Goal: Task Accomplishment & Management: Manage account settings

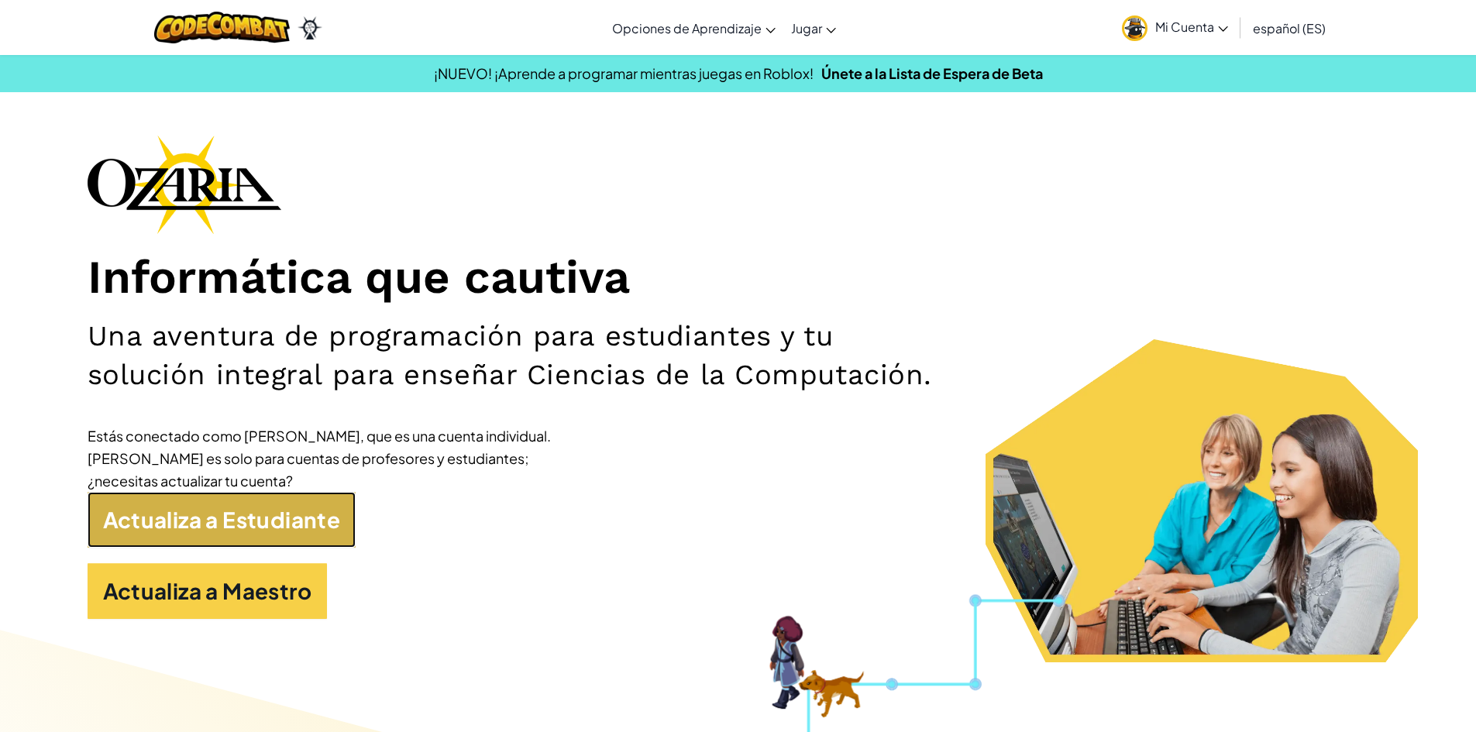
click at [236, 526] on link "Actualiza a Estudiante" at bounding box center [222, 520] width 269 height 56
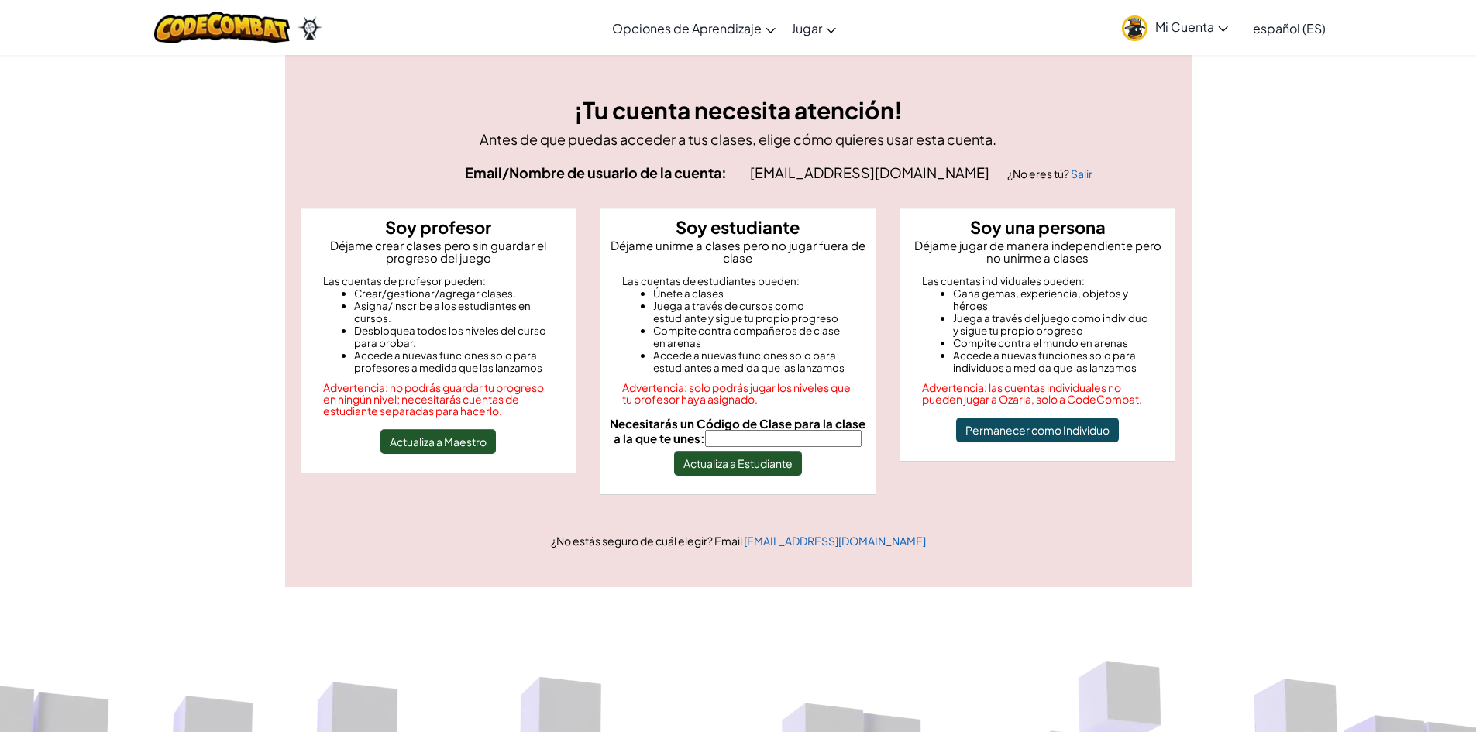
click at [786, 435] on input "Necesitarás un Código de Clase para la clase a la que te unes:" at bounding box center [783, 438] width 156 height 17
click at [751, 465] on button "Actualiza a Estudiante" at bounding box center [738, 463] width 128 height 25
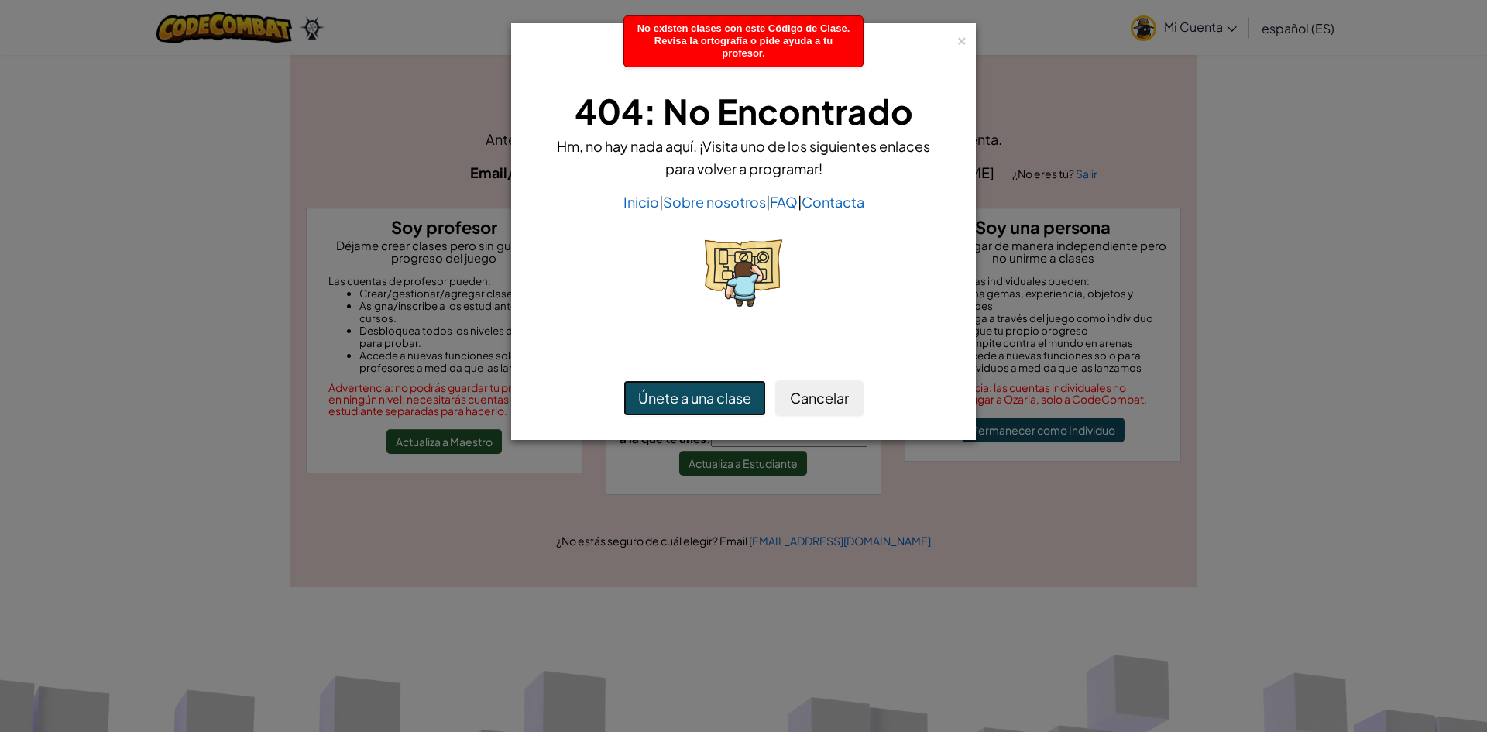
click at [699, 397] on button "Únete a una clase" at bounding box center [695, 398] width 143 height 36
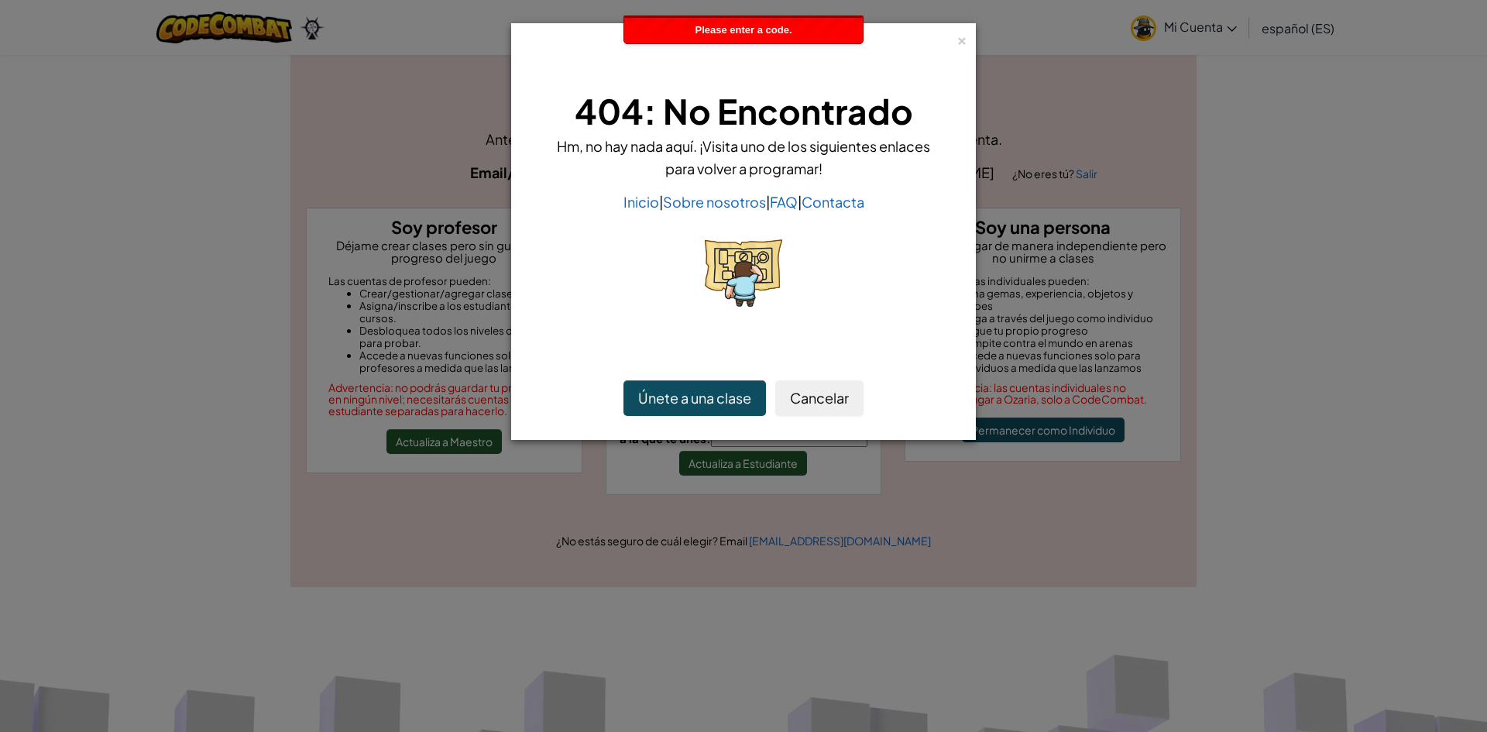
drag, startPoint x: 894, startPoint y: 40, endPoint x: 973, endPoint y: 50, distance: 79.7
click at [919, 48] on div "×" at bounding box center [744, 44] width 448 height 24
click at [961, 45] on div "×" at bounding box center [962, 38] width 11 height 16
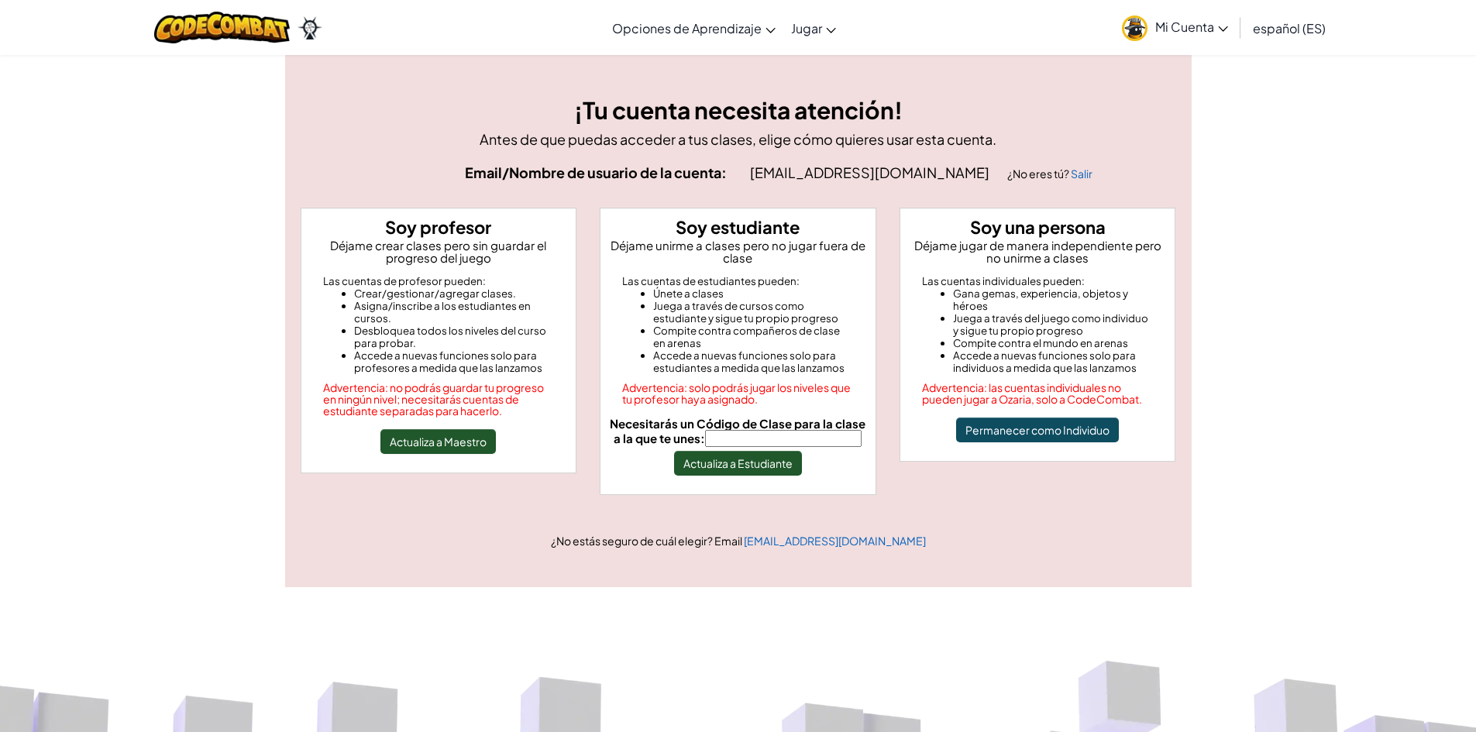
click at [739, 436] on input "Necesitarás un Código de Clase para la clase a la que te unes:" at bounding box center [783, 438] width 156 height 17
click at [748, 444] on input "Necesitarás un Código de Clase para la clase a la que te unes:" at bounding box center [783, 438] width 156 height 17
type input "s"
type input "f"
type input "FastRiceBoat"
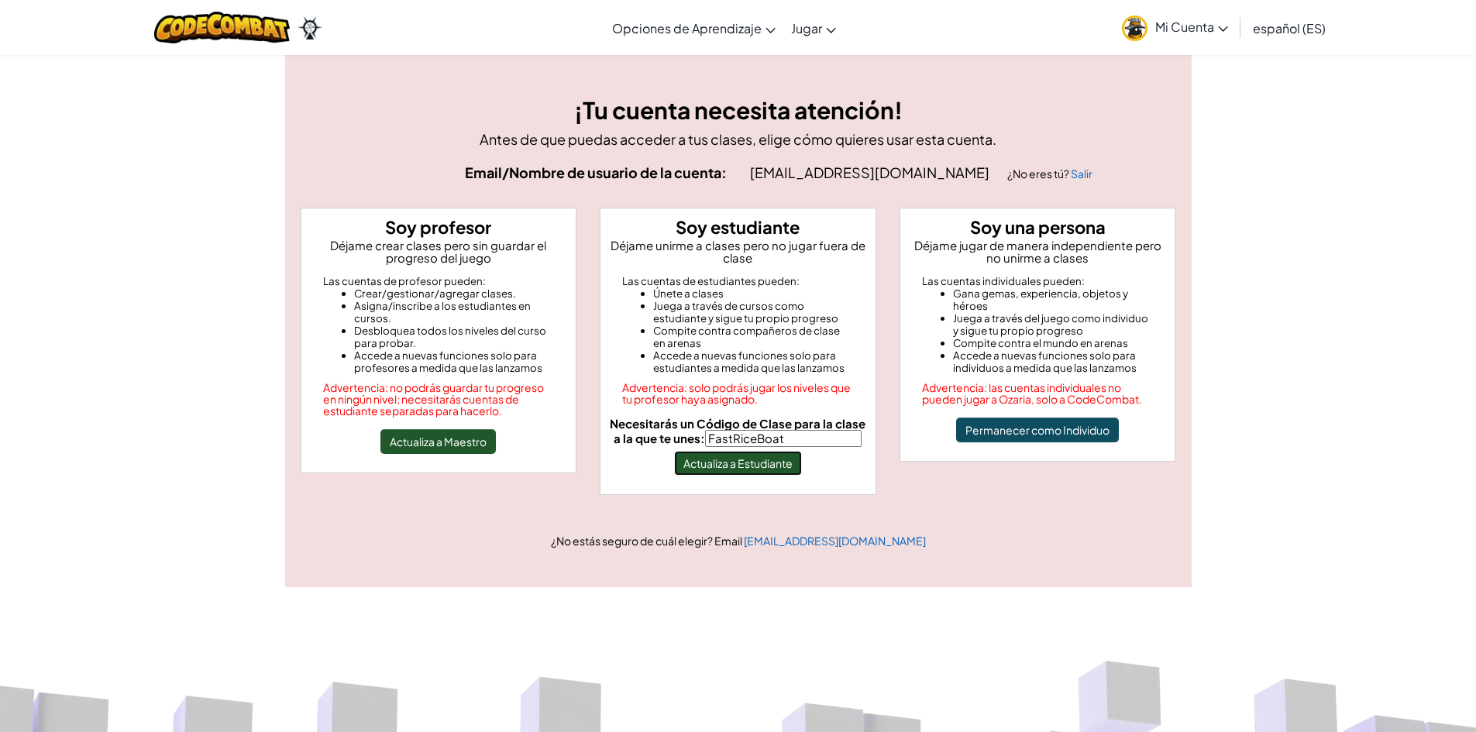
click at [750, 473] on button "Actualiza a Estudiante" at bounding box center [738, 463] width 128 height 25
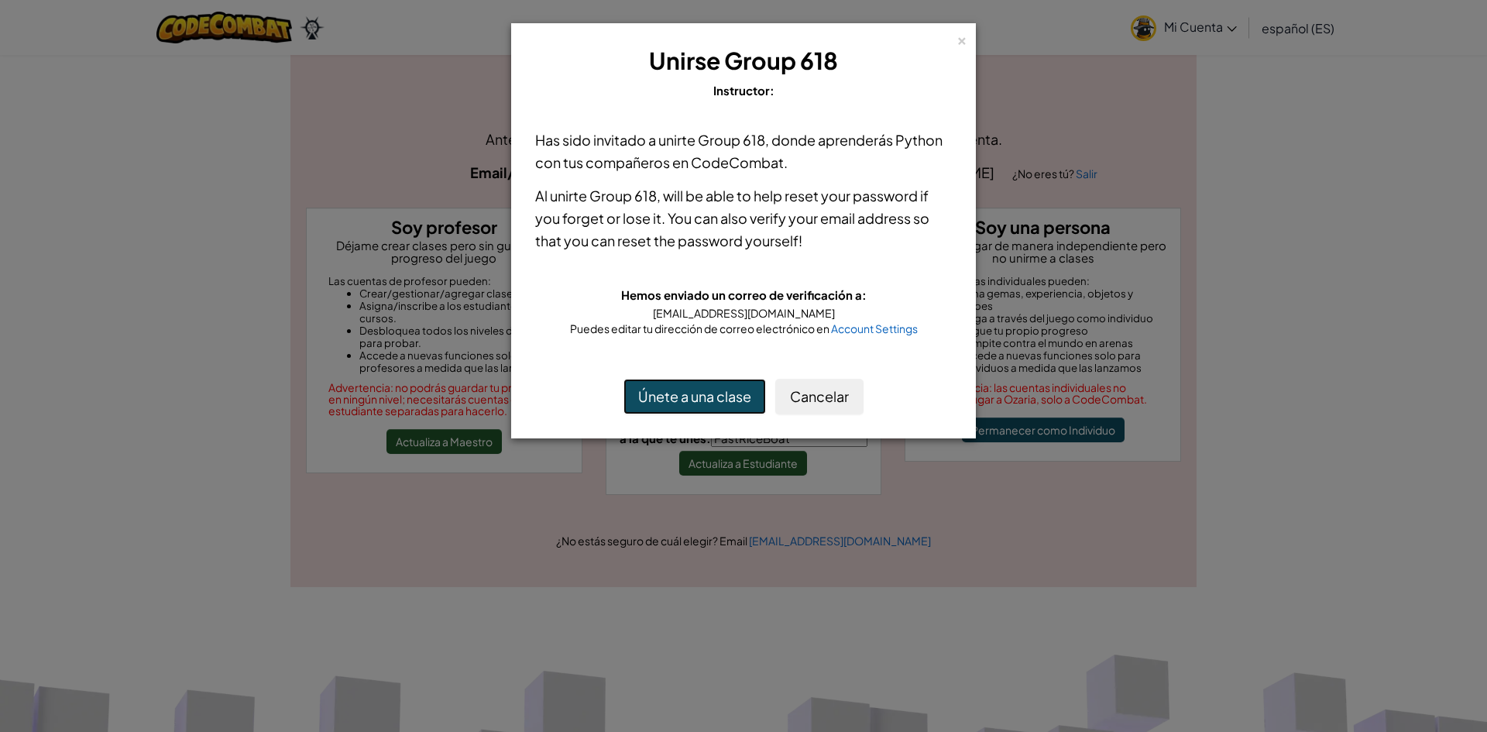
click at [724, 396] on button "Únete a una clase" at bounding box center [695, 397] width 143 height 36
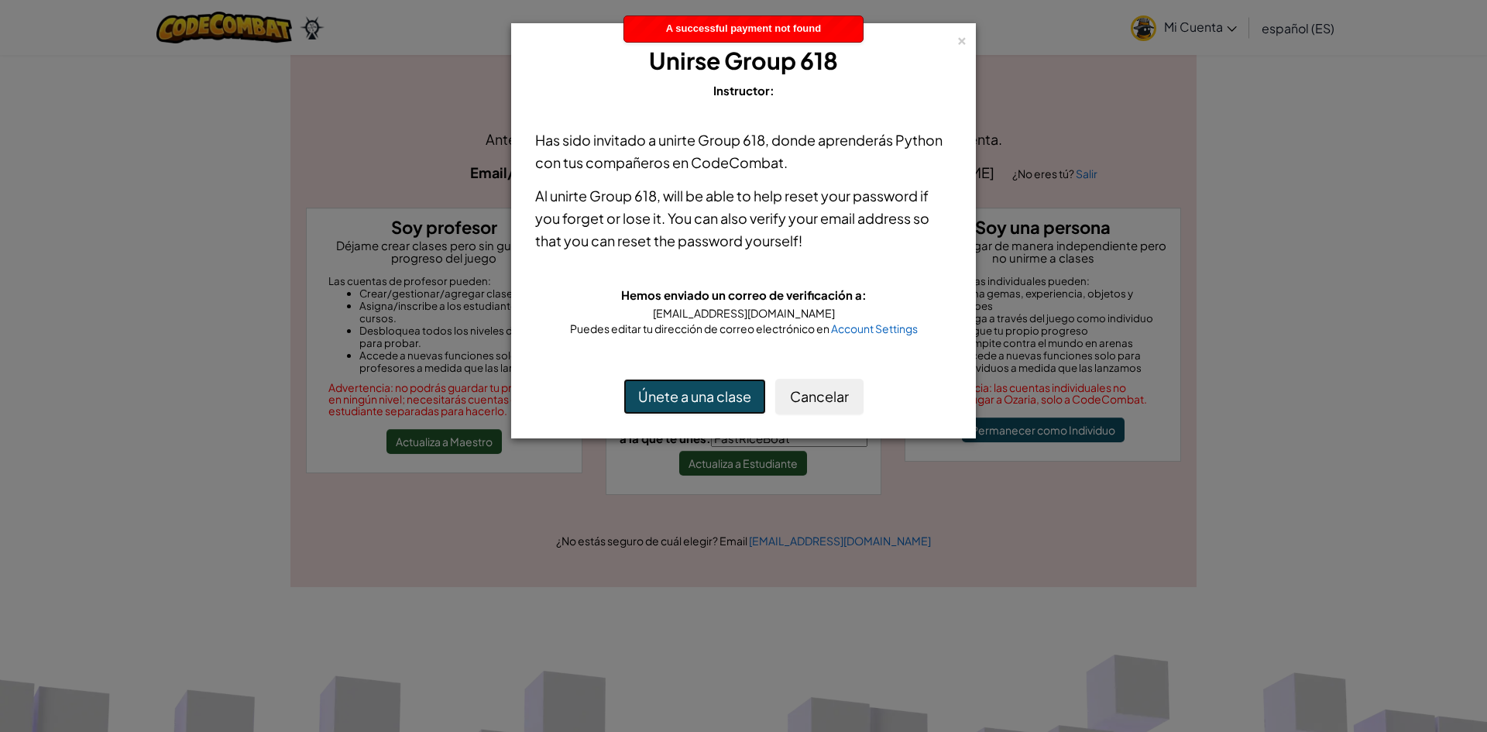
click at [701, 394] on button "Únete a una clase" at bounding box center [695, 397] width 143 height 36
click at [959, 38] on div "×" at bounding box center [962, 38] width 11 height 16
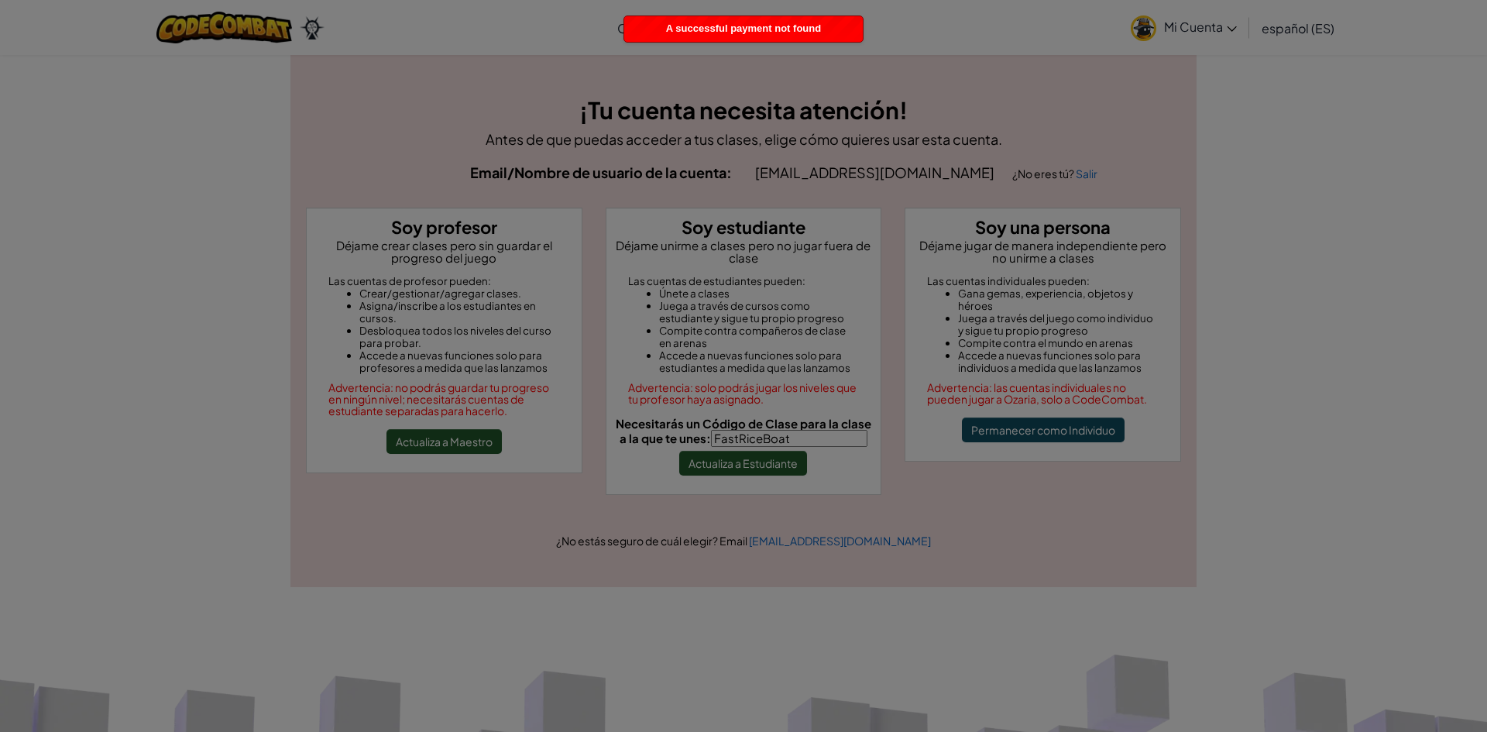
click at [959, 38] on body "Cambiar modo de navegación Opciones de Aprendizaje Clases Online en Vivo Autoap…" at bounding box center [743, 723] width 1487 height 1446
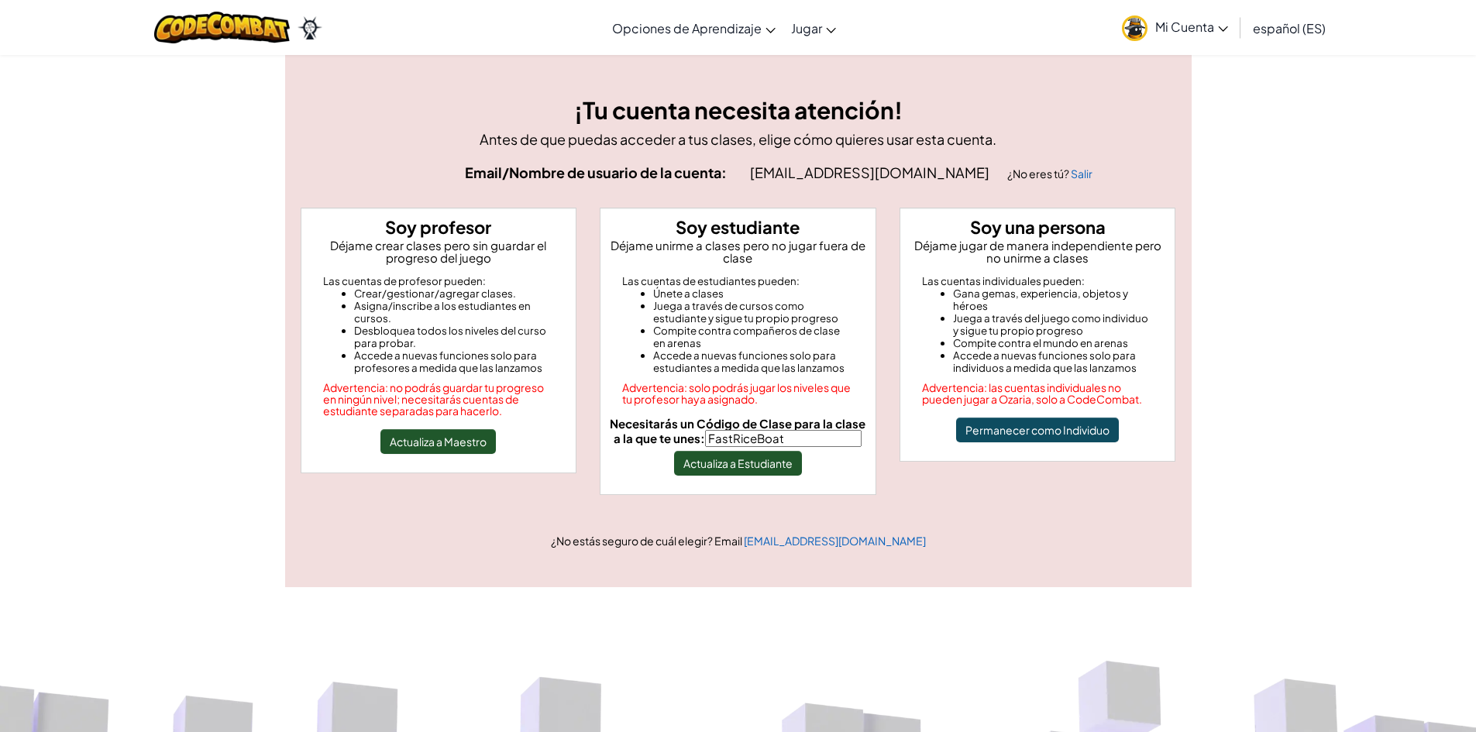
click at [1216, 26] on span "Mi Cuenta" at bounding box center [1191, 27] width 73 height 16
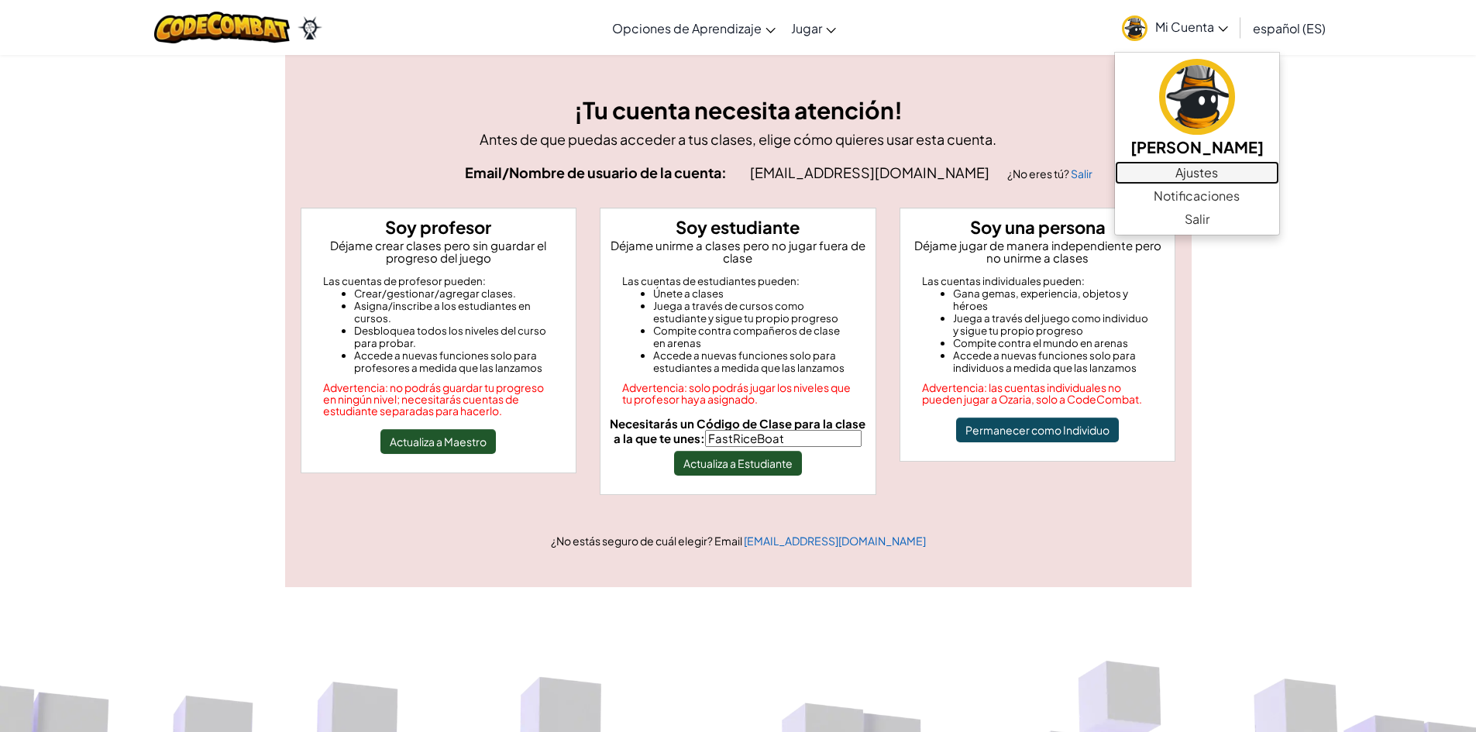
click at [1174, 170] on link "Ajustes" at bounding box center [1197, 172] width 164 height 23
